Goal: Task Accomplishment & Management: Use online tool/utility

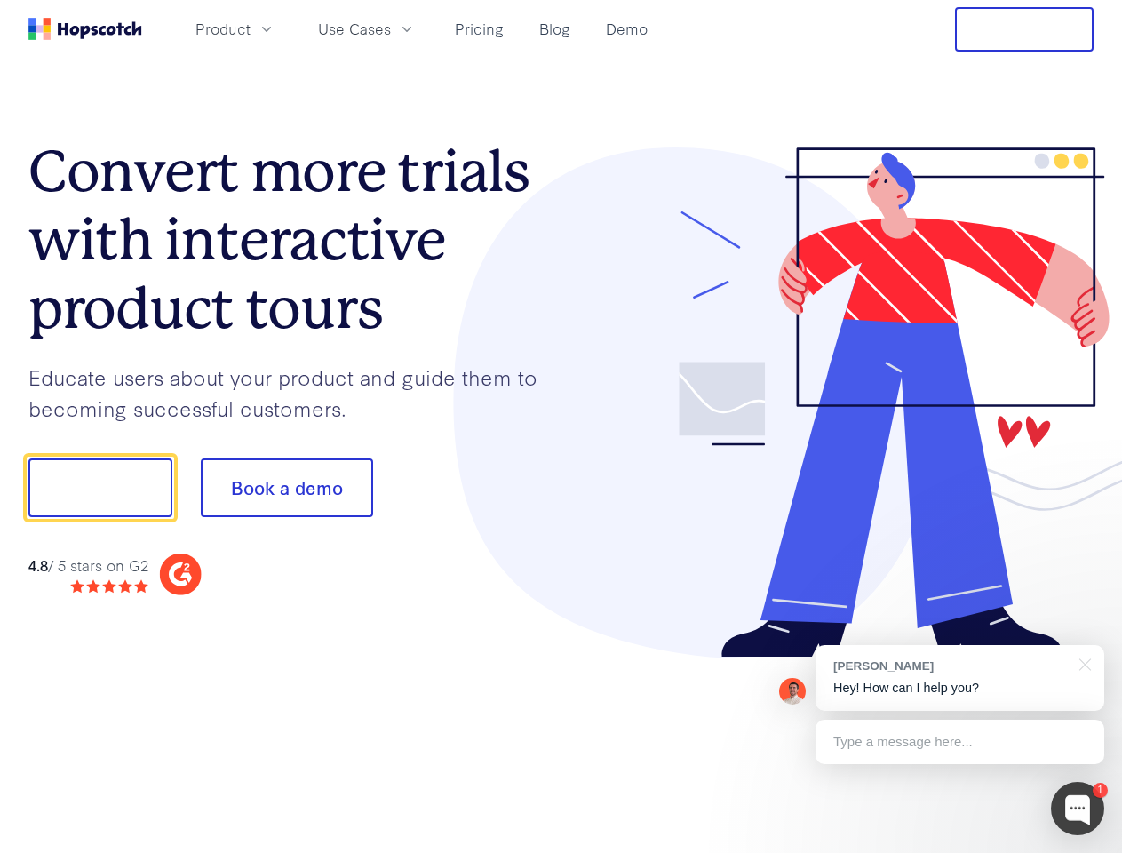
click at [561, 426] on div at bounding box center [827, 402] width 533 height 511
click at [250, 28] on span "Product" at bounding box center [222, 29] width 55 height 22
click at [391, 28] on span "Use Cases" at bounding box center [354, 29] width 73 height 22
click at [1024, 29] on button "Free Trial" at bounding box center [1024, 29] width 139 height 44
click at [99, 488] on button "Show me!" at bounding box center [100, 487] width 144 height 59
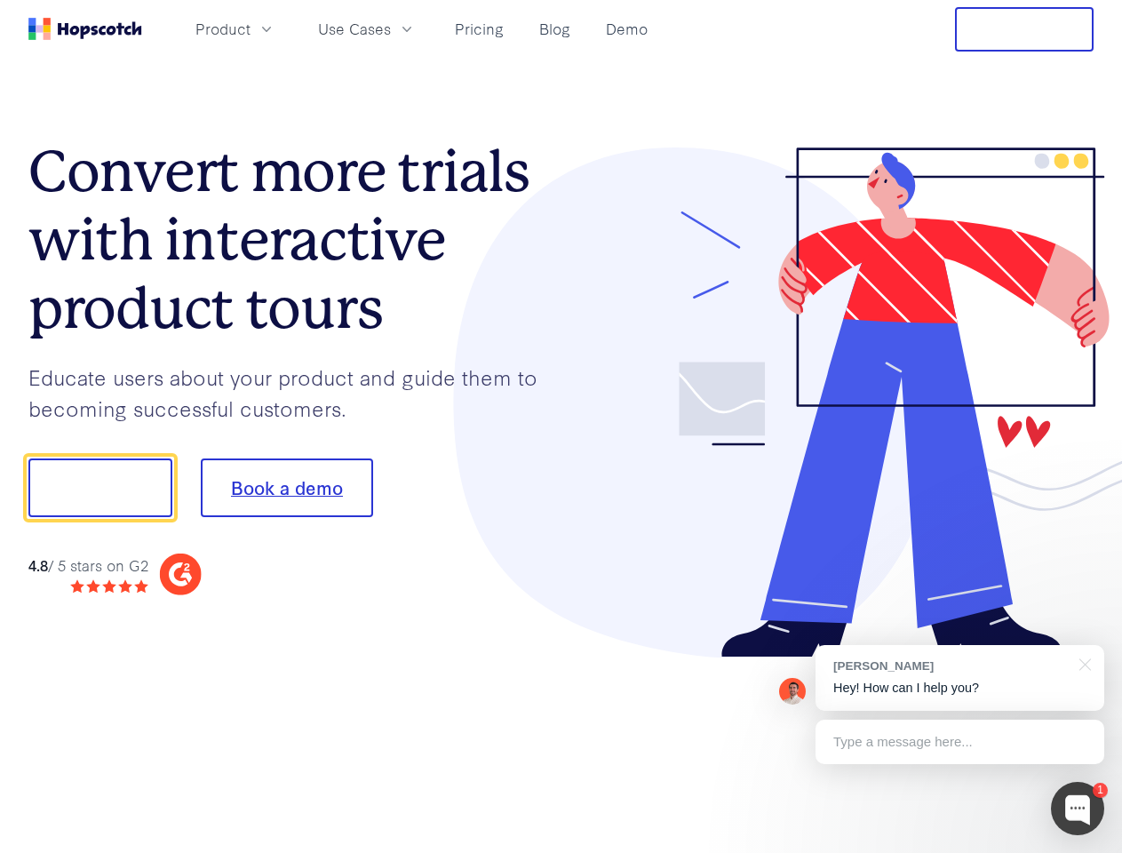
click at [286, 488] on button "Book a demo" at bounding box center [287, 487] width 172 height 59
click at [1077, 808] on div at bounding box center [1077, 808] width 53 height 53
click at [959, 678] on div "[PERSON_NAME] Hey! How can I help you?" at bounding box center [959, 678] width 289 height 66
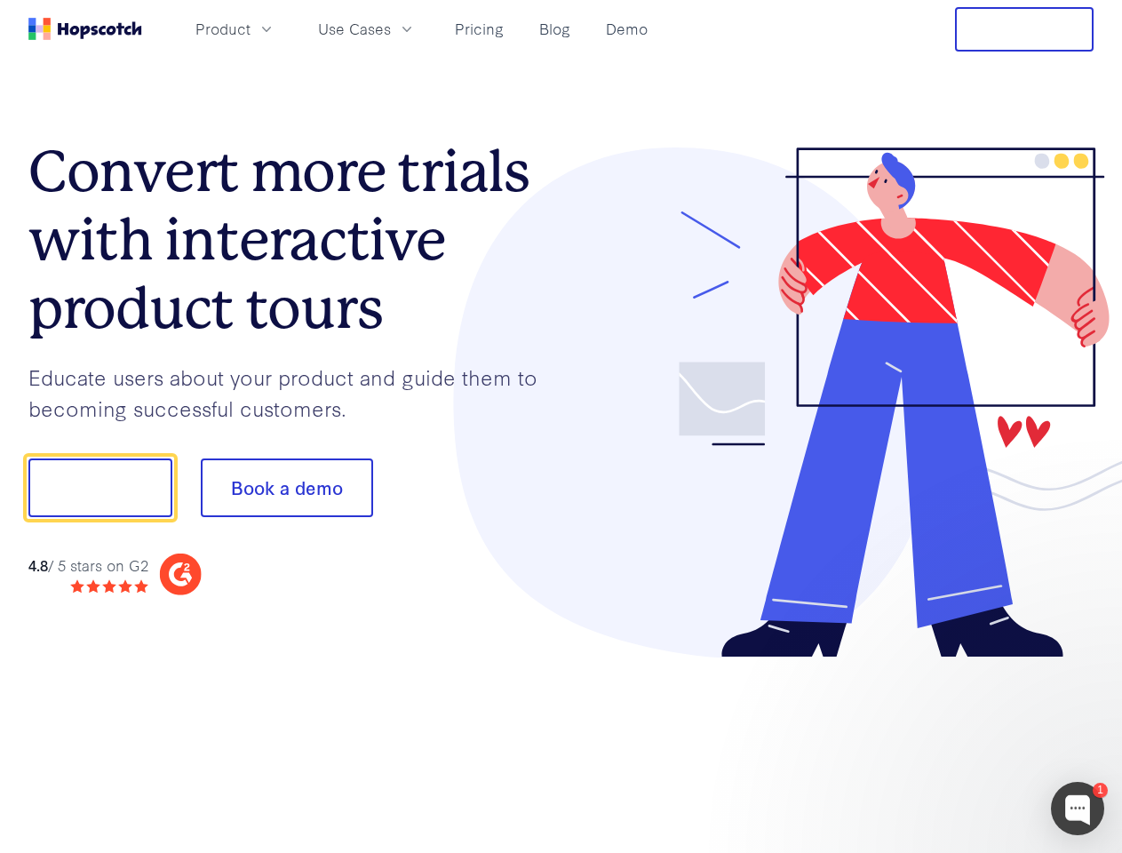
click at [1082, 663] on div at bounding box center [937, 485] width 333 height 592
click at [959, 742] on div at bounding box center [937, 604] width 333 height 354
